Goal: Task Accomplishment & Management: Complete application form

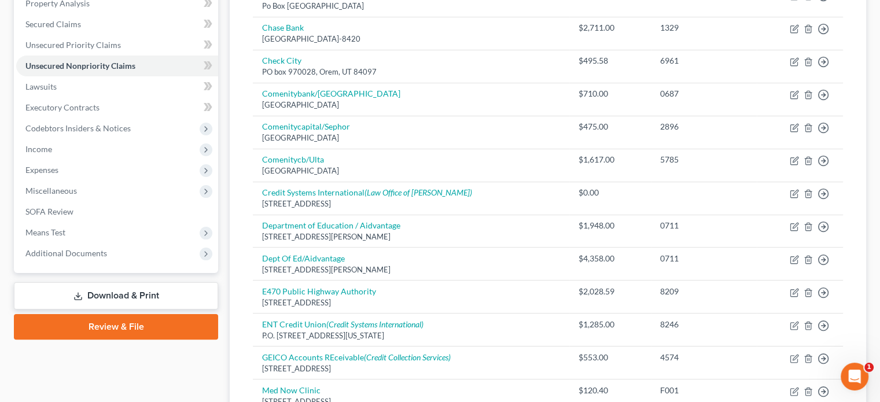
scroll to position [116, 0]
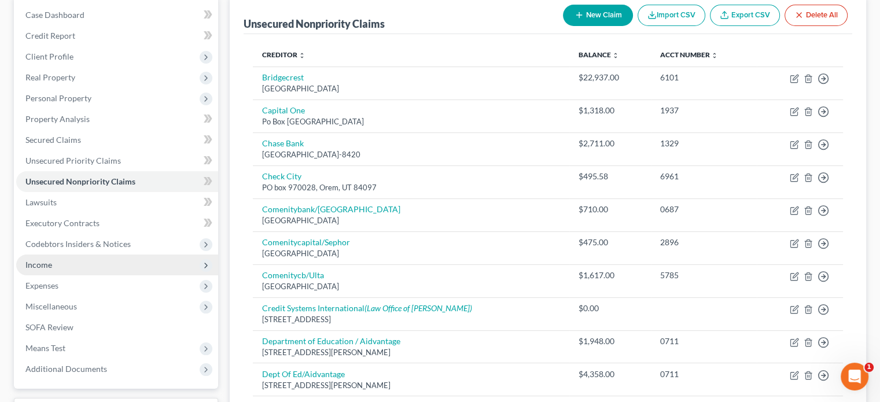
click at [47, 264] on span "Income" at bounding box center [38, 265] width 27 height 10
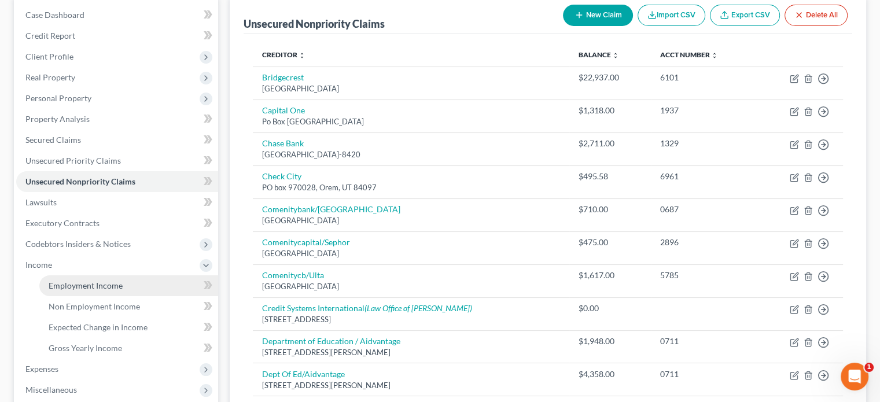
click at [84, 287] on span "Employment Income" at bounding box center [86, 285] width 74 height 10
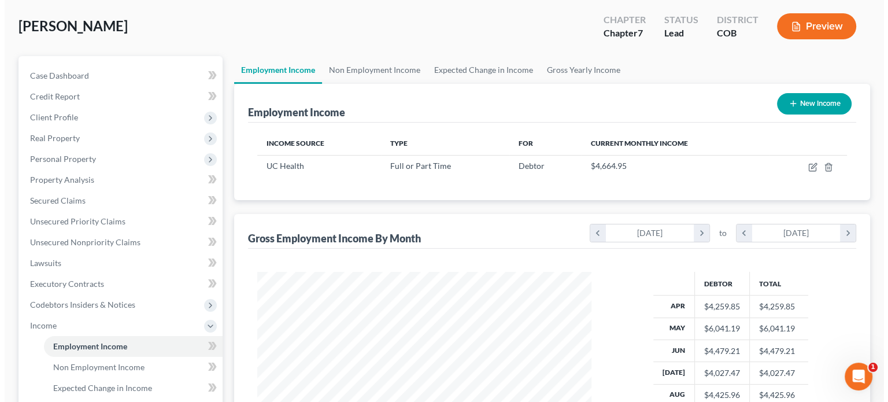
scroll to position [58, 0]
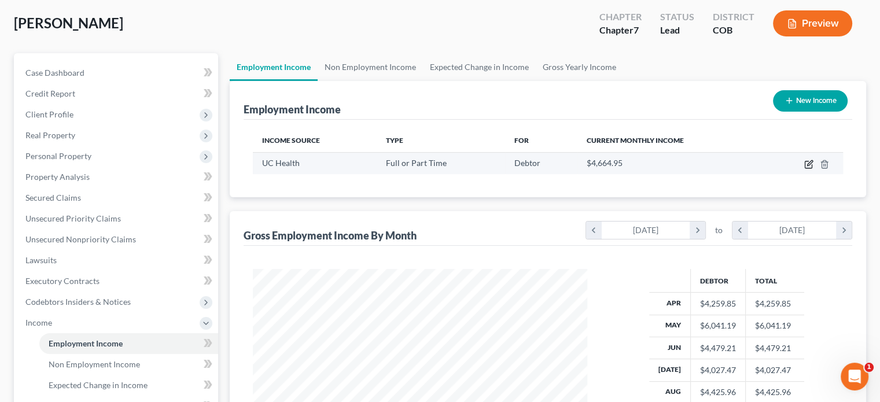
click at [812, 163] on icon "button" at bounding box center [808, 164] width 9 height 9
select select "0"
select select "5"
select select "2"
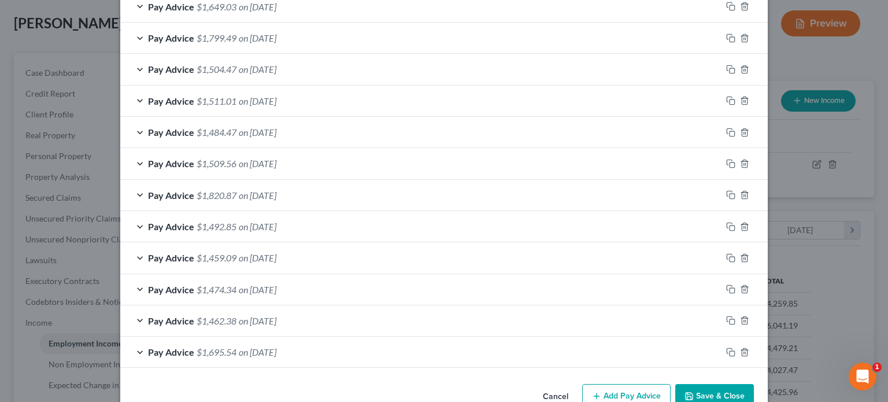
scroll to position [424, 0]
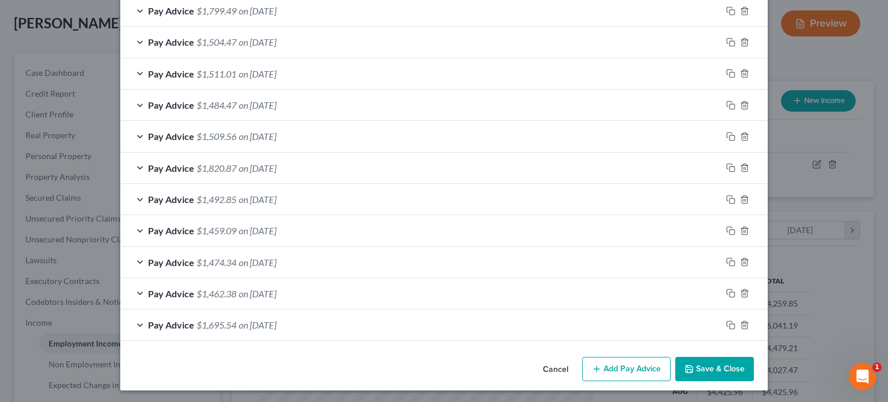
click at [208, 322] on span "$1,695.54" at bounding box center [217, 324] width 40 height 11
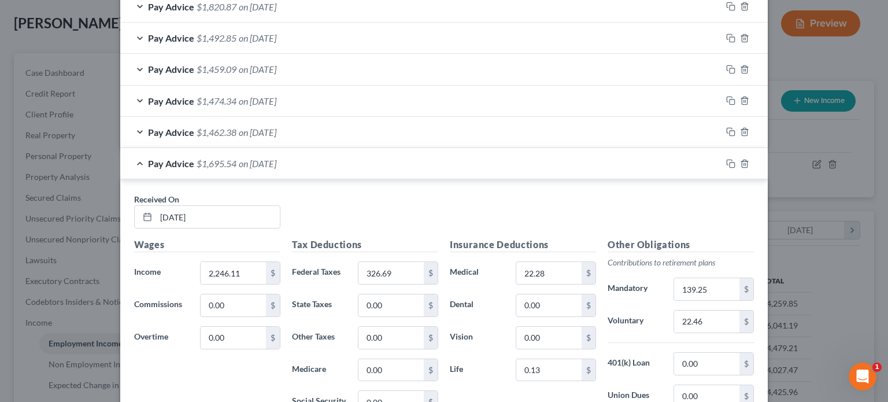
scroll to position [585, 0]
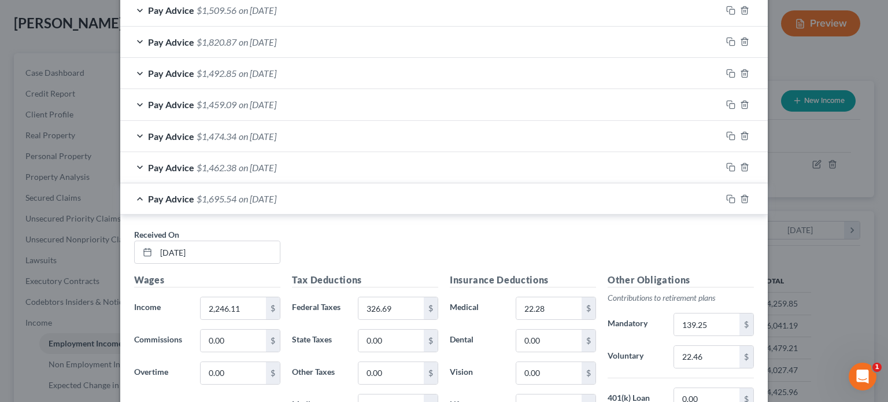
click at [224, 168] on span "$1,462.38" at bounding box center [217, 167] width 40 height 11
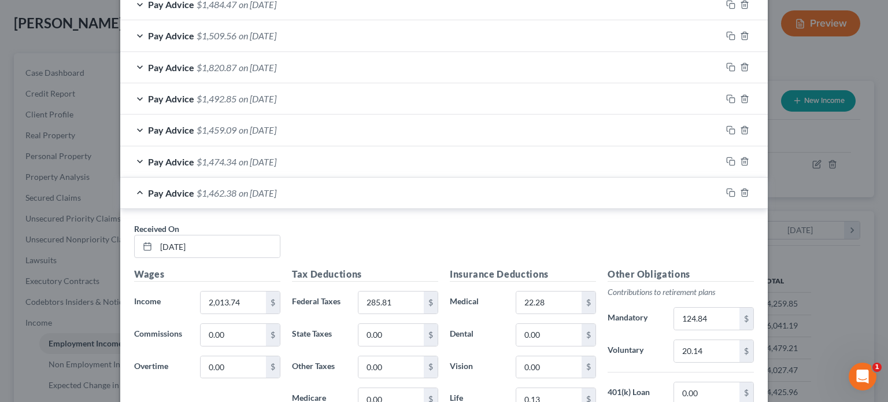
scroll to position [537, 0]
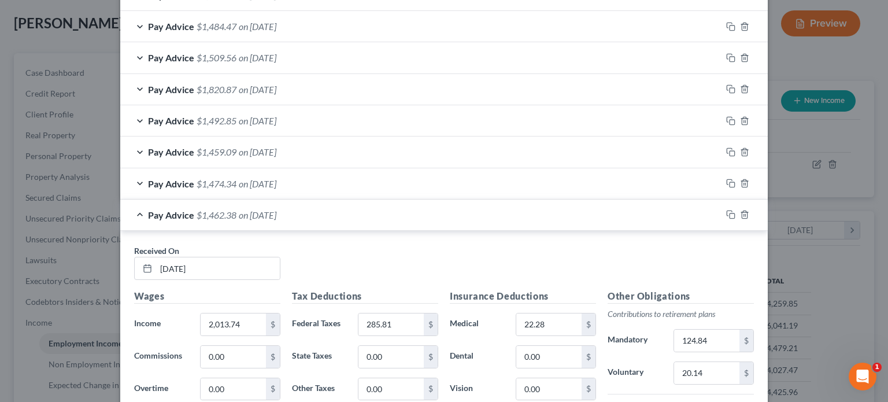
click at [224, 182] on span "$1,474.34" at bounding box center [217, 183] width 40 height 11
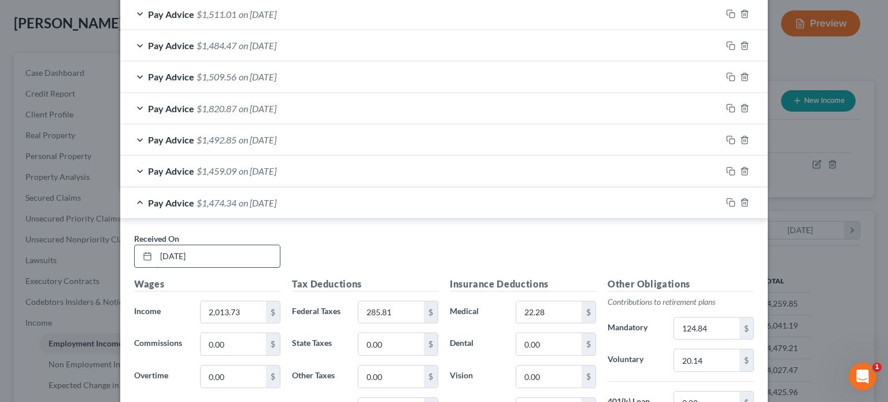
scroll to position [490, 0]
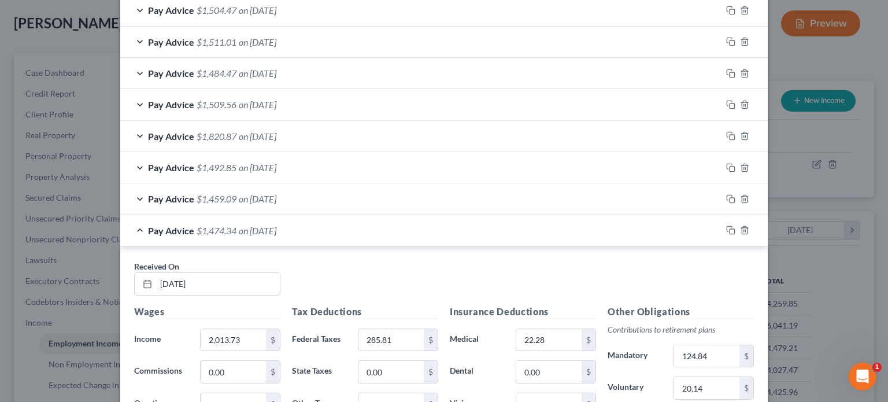
click at [242, 196] on span "on [DATE]" at bounding box center [258, 198] width 38 height 11
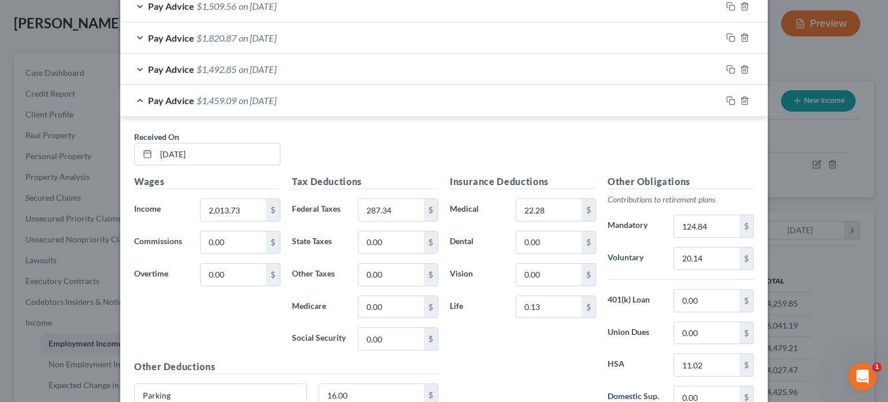
scroll to position [548, 0]
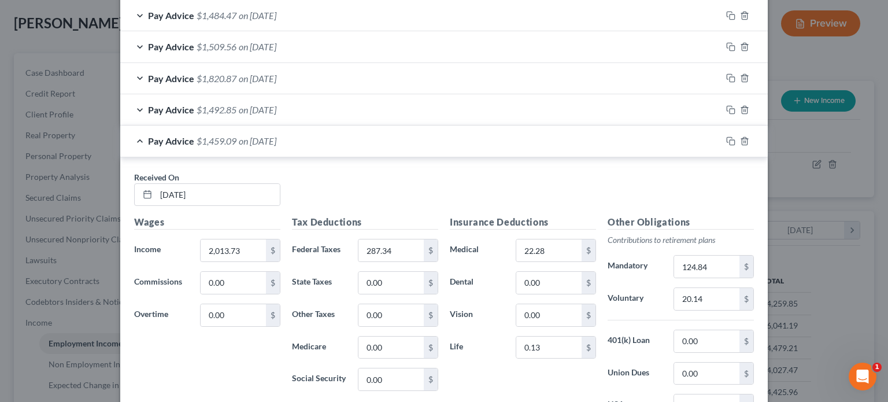
click at [254, 109] on span "on [DATE]" at bounding box center [258, 109] width 38 height 11
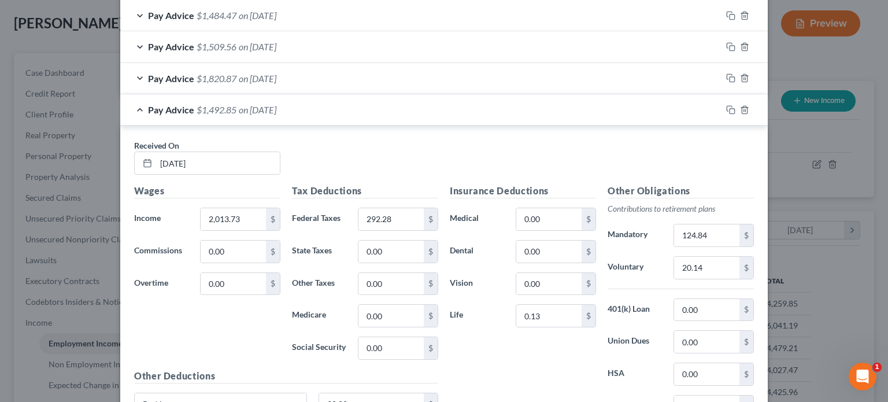
click at [273, 80] on span "on [DATE]" at bounding box center [258, 78] width 38 height 11
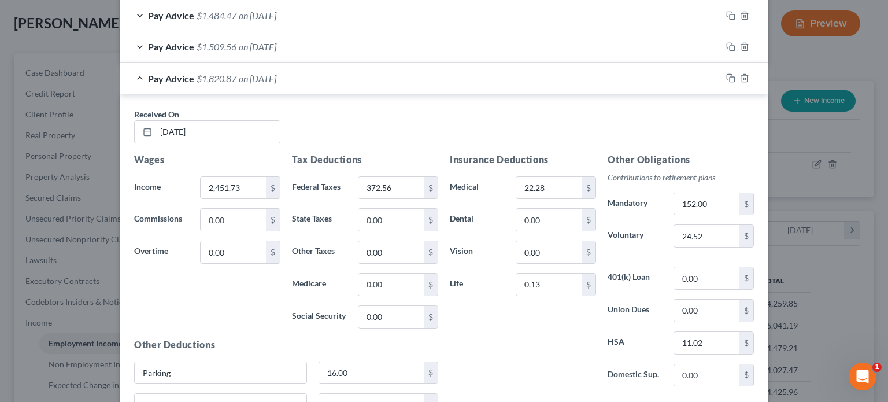
click at [276, 44] on span "on [DATE]" at bounding box center [258, 46] width 38 height 11
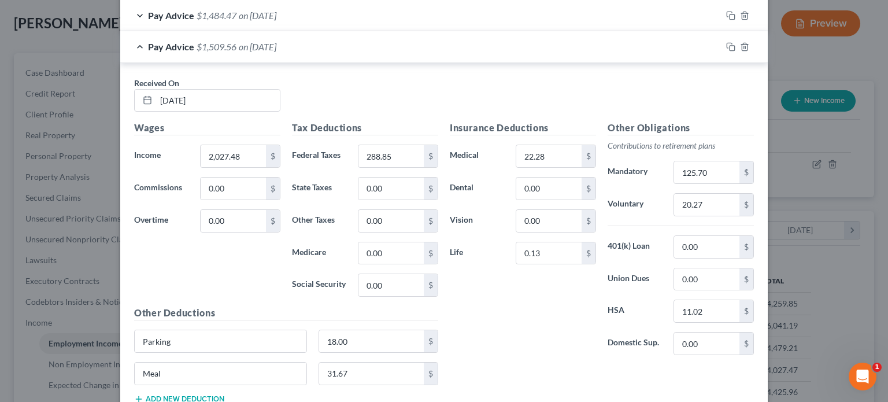
click at [298, 18] on div "Pay Advice $1,484.47 on [DATE]" at bounding box center [420, 15] width 601 height 31
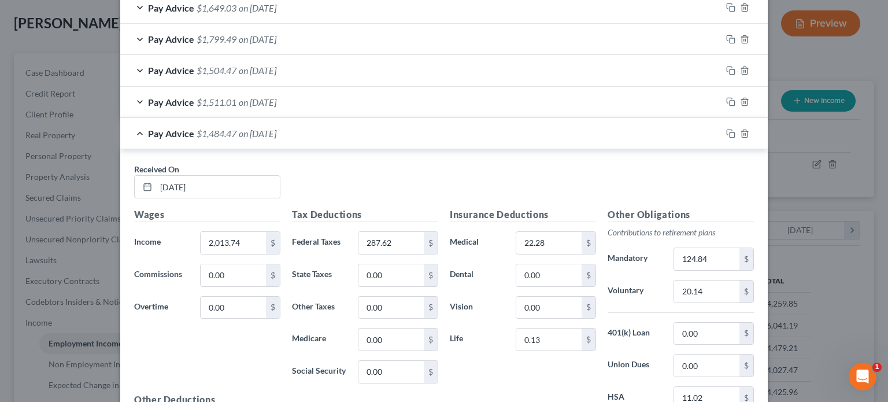
scroll to position [375, 0]
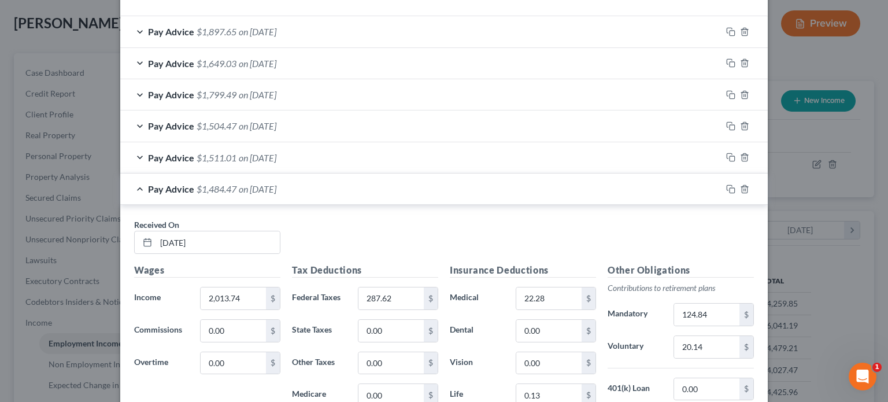
click at [276, 154] on span "on [DATE]" at bounding box center [258, 157] width 38 height 11
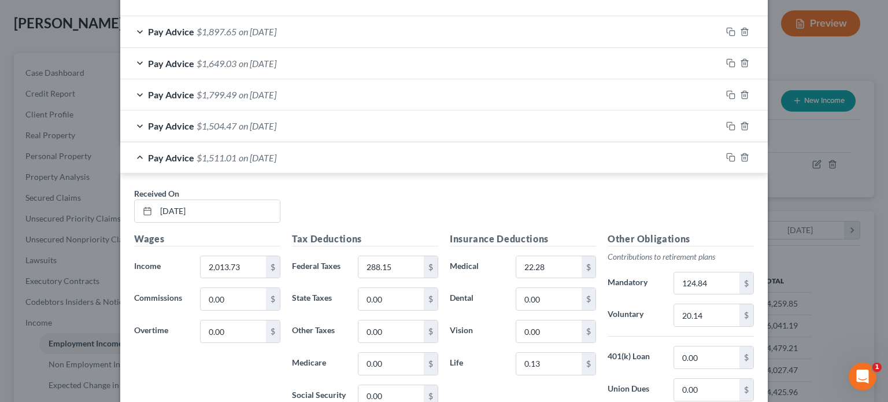
click at [276, 130] on span "on [DATE]" at bounding box center [258, 125] width 38 height 11
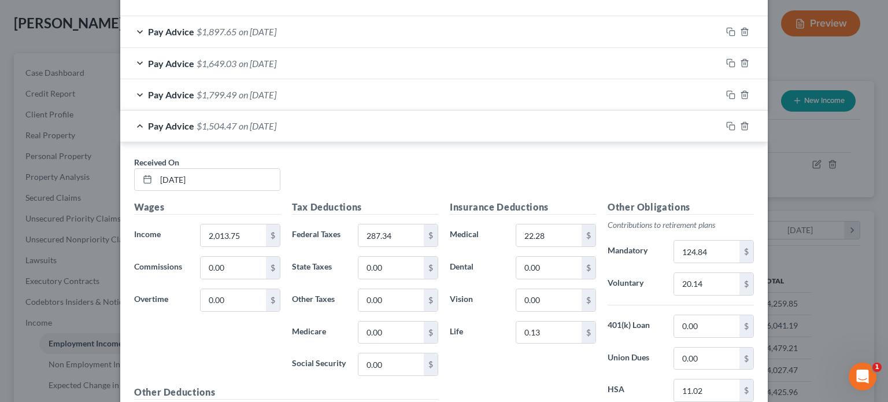
click at [276, 98] on span "on [DATE]" at bounding box center [258, 94] width 38 height 11
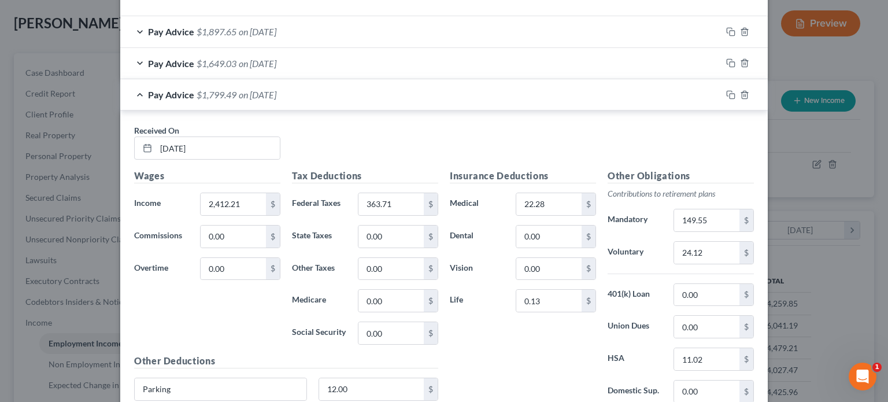
click at [276, 63] on span "on [DATE]" at bounding box center [258, 63] width 38 height 11
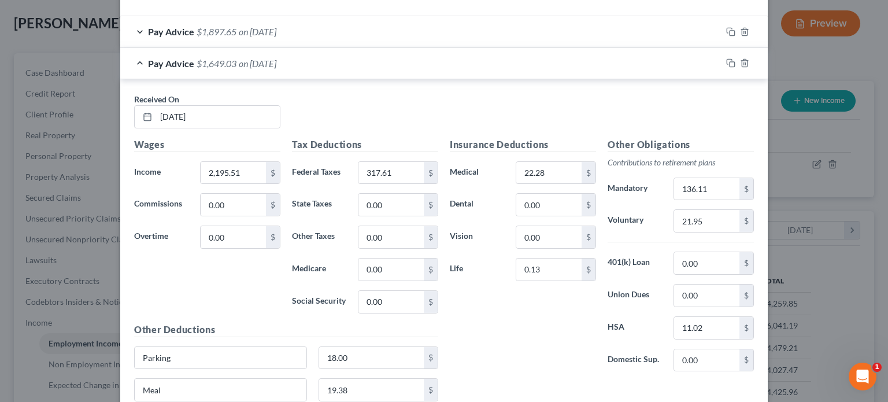
click at [286, 39] on div "Pay Advice $1,897.65 on [DATE]" at bounding box center [420, 31] width 601 height 31
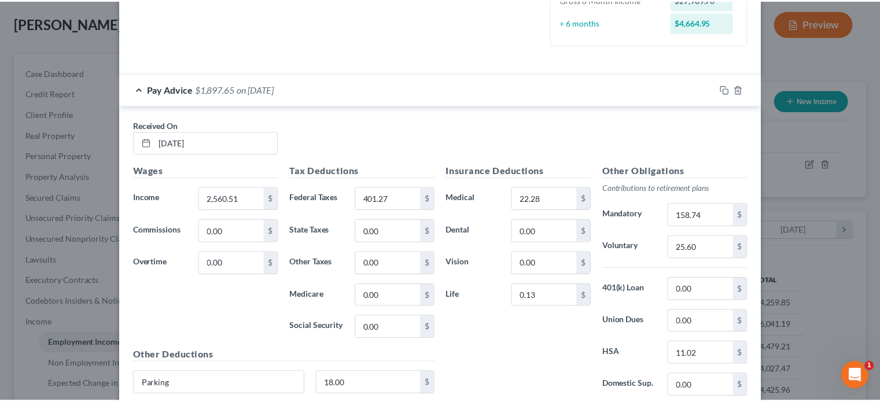
scroll to position [0, 0]
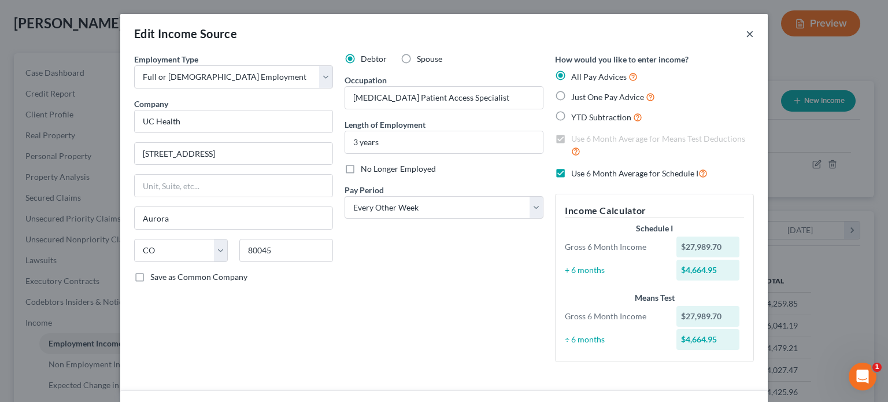
click at [747, 35] on button "×" at bounding box center [750, 34] width 8 height 14
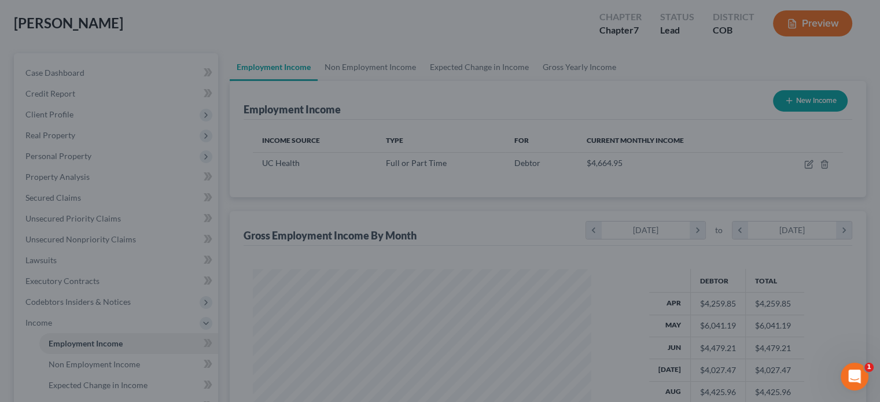
scroll to position [578110, 577959]
